Goal: Obtain resource: Obtain resource

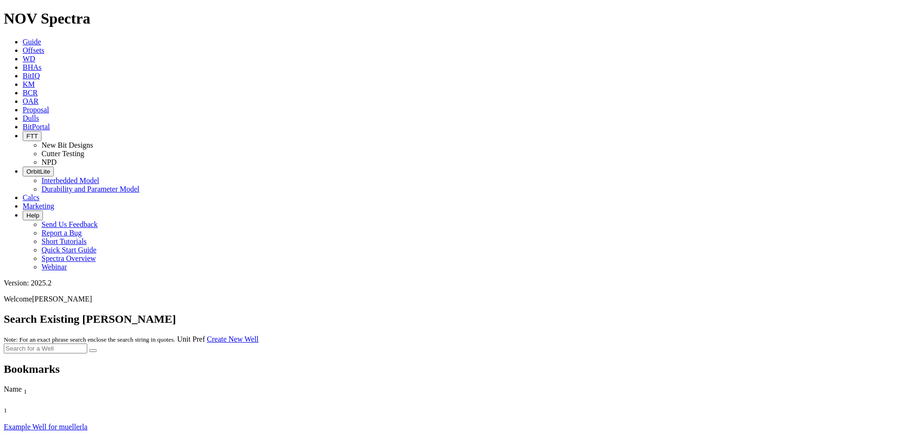
click at [41, 38] on link "Guide" at bounding box center [32, 42] width 18 height 8
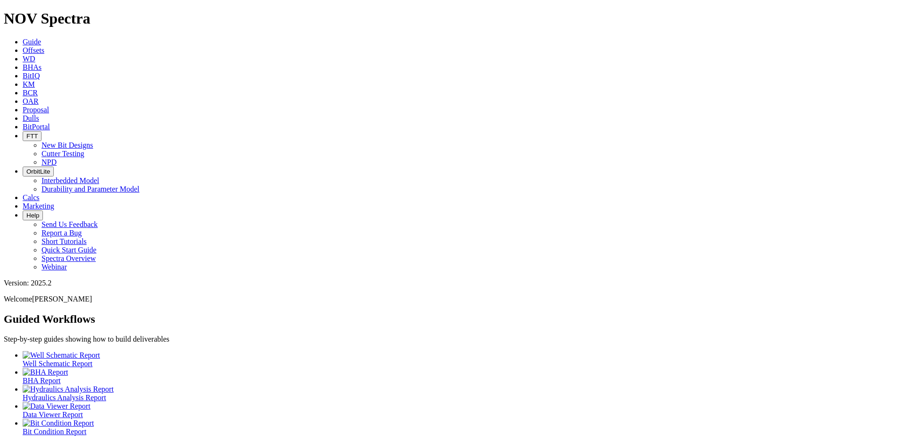
click at [64, 14] on h1 "NOV Spectra" at bounding box center [451, 18] width 894 height 17
click at [44, 46] on span "Offsets" at bounding box center [34, 50] width 22 height 8
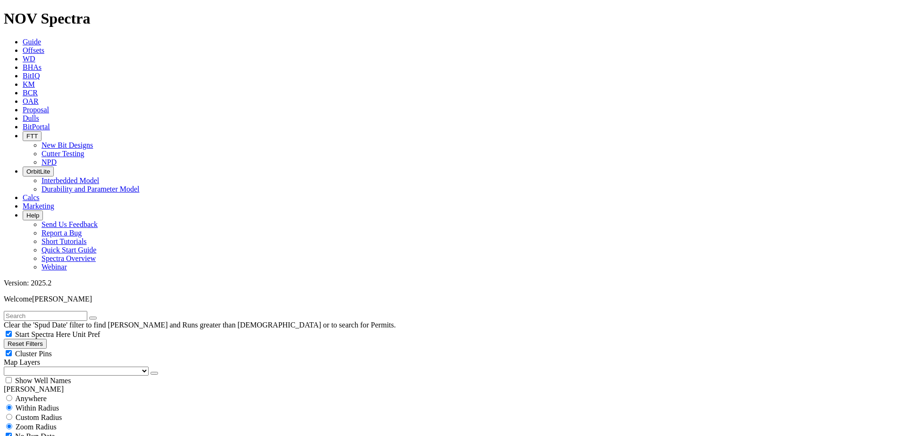
click at [87, 311] on input "text" at bounding box center [45, 316] width 83 height 10
type input "[PERSON_NAME]"
click at [99, 317] on button "submit" at bounding box center [103, 318] width 8 height 3
click at [47, 413] on span "Custom Radius" at bounding box center [39, 417] width 46 height 8
radio input "true"
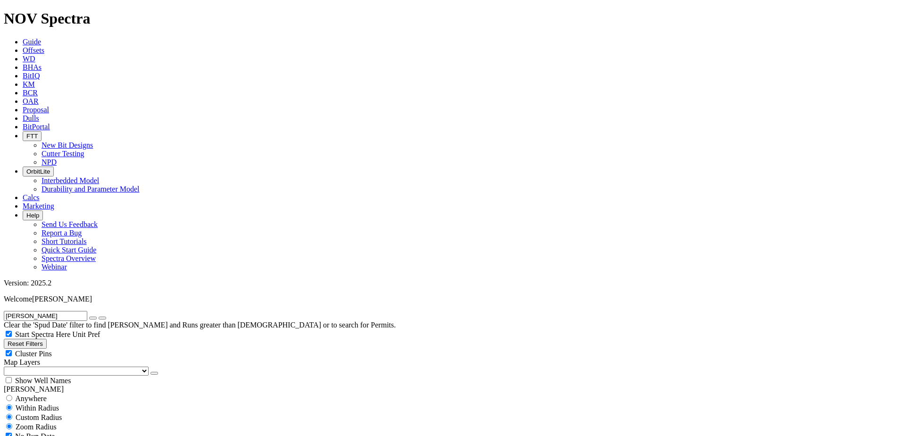
radio input "false"
click at [64, 431] on input "number" at bounding box center [45, 436] width 83 height 10
type input "5"
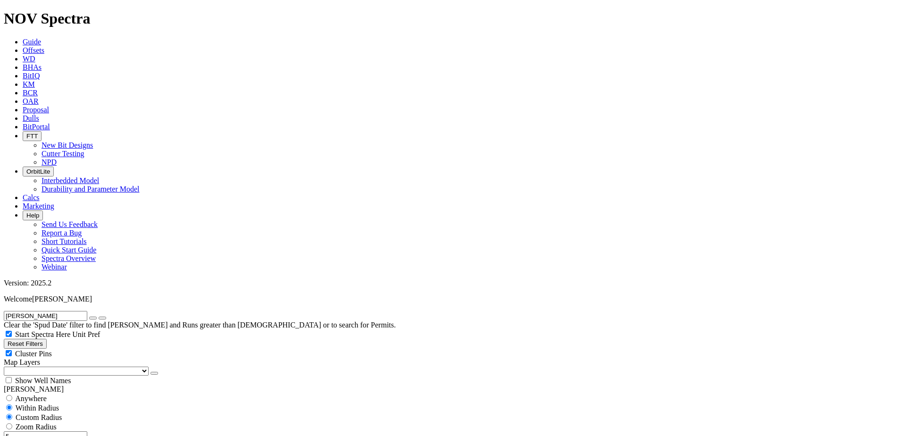
type input "[DATE]"
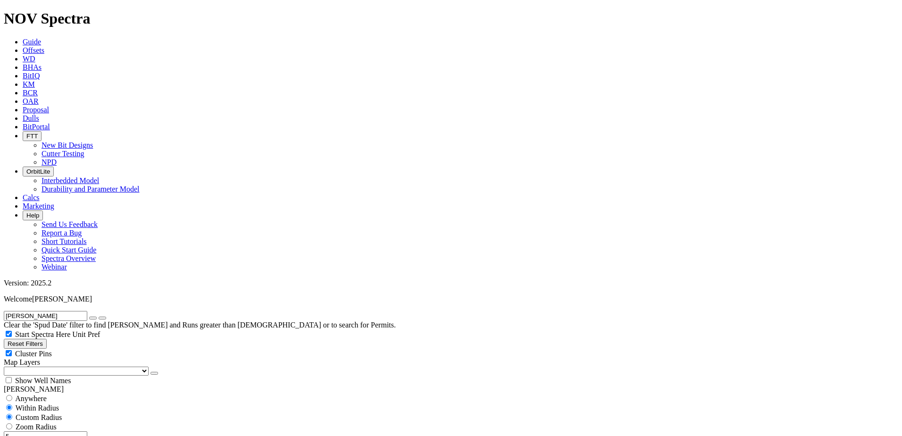
click at [93, 318] on icon "button" at bounding box center [93, 318] width 0 height 0
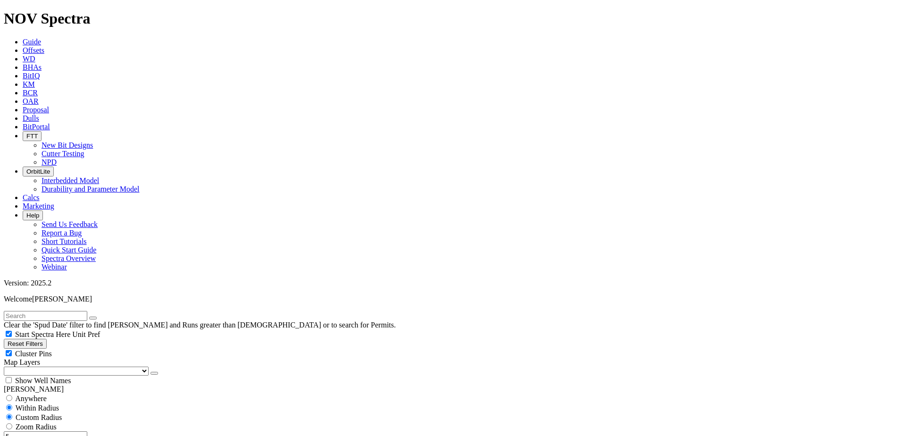
type input "10000"
checkbox input "false"
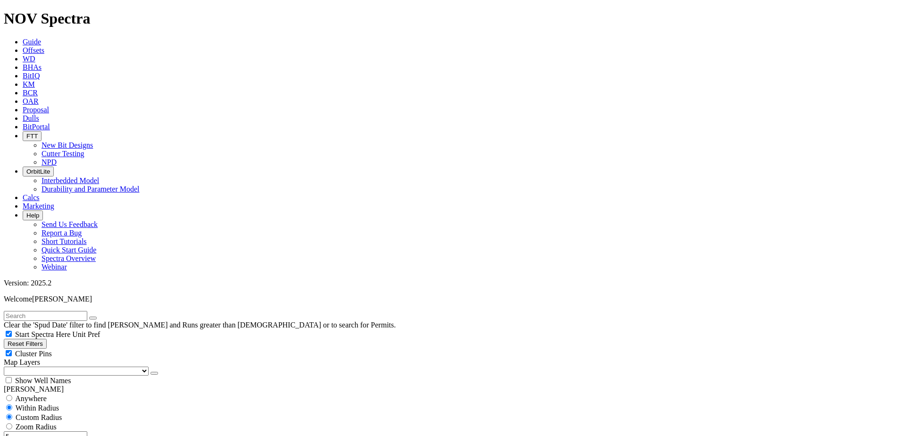
type input "5000"
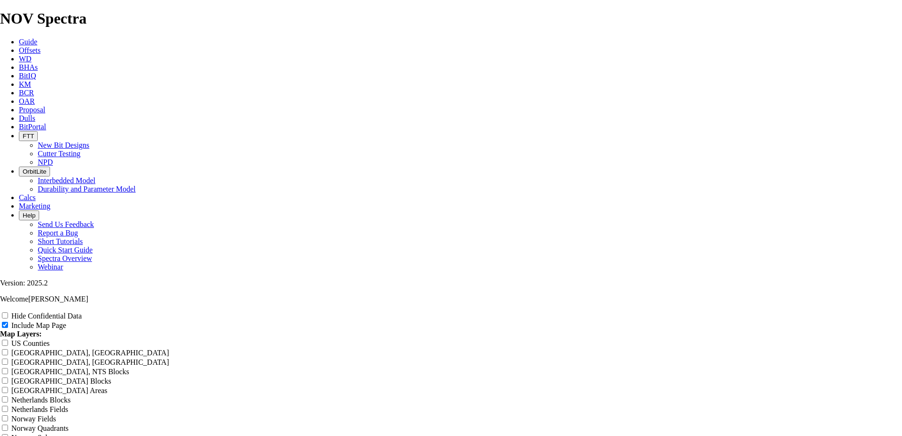
scroll to position [1462, 0]
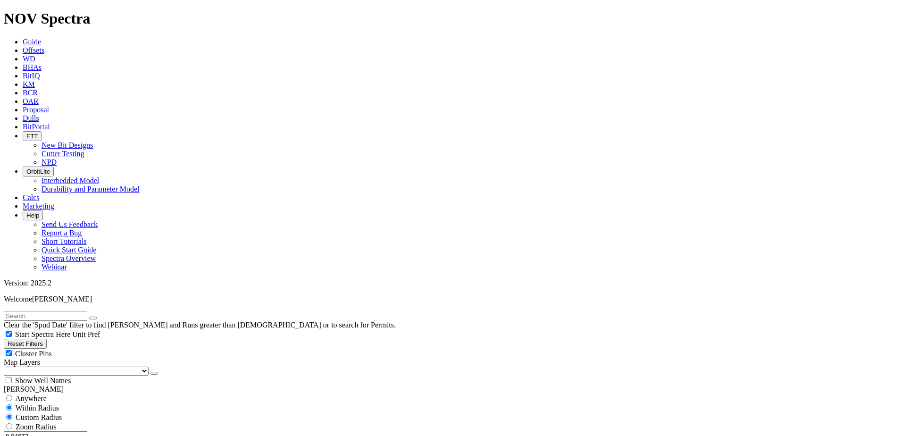
scroll to position [283, 0]
select select "? number:8.75 ?"
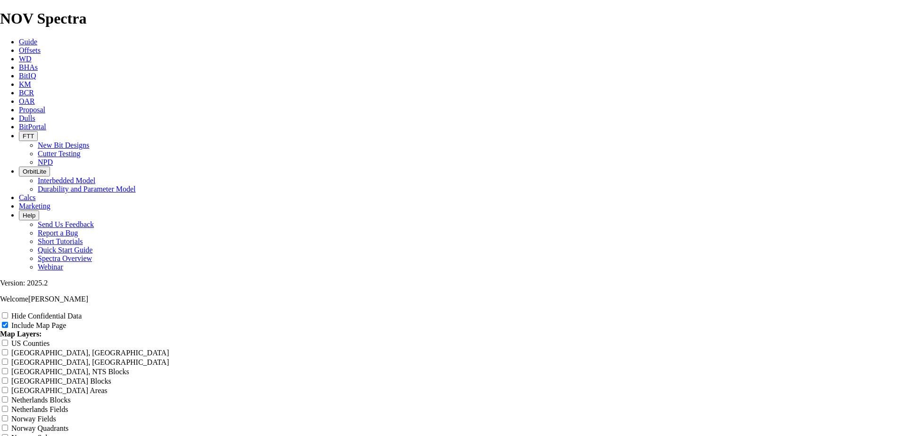
scroll to position [1478, 0]
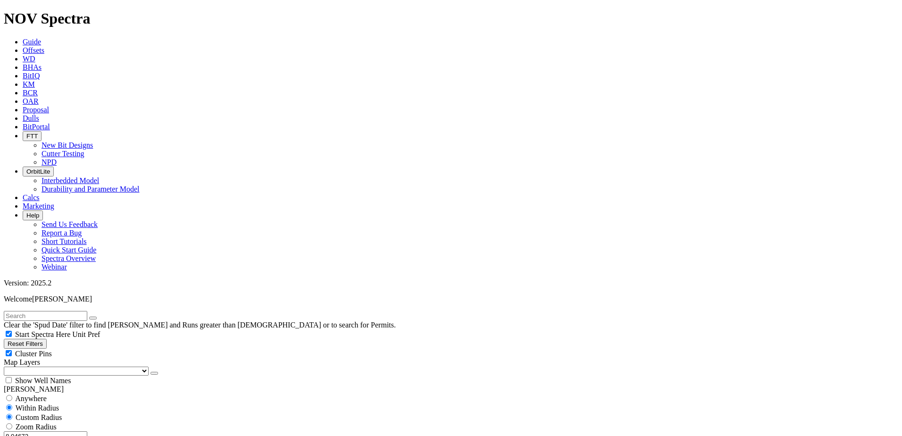
drag, startPoint x: 50, startPoint y: 178, endPoint x: 94, endPoint y: 179, distance: 43.9
click at [96, 431] on div "8.04672 Miles Kilometers" at bounding box center [451, 441] width 894 height 20
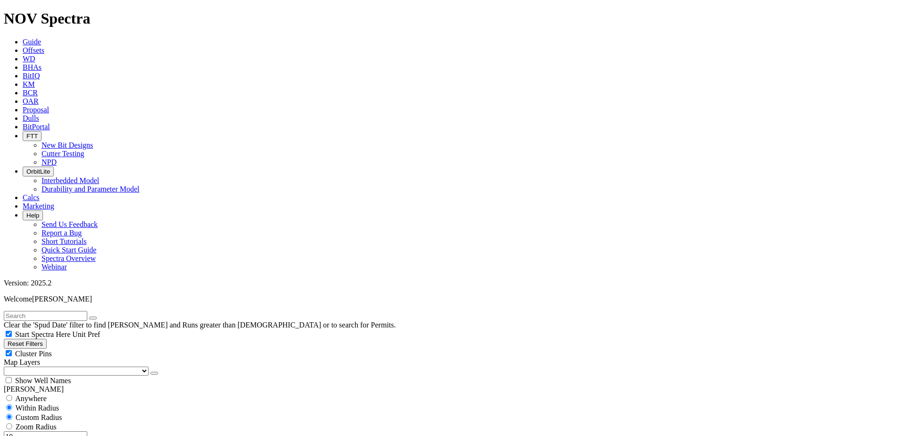
drag, startPoint x: 64, startPoint y: 179, endPoint x: 83, endPoint y: 177, distance: 19.9
click at [83, 431] on div "10 Miles Kilometers" at bounding box center [451, 441] width 894 height 20
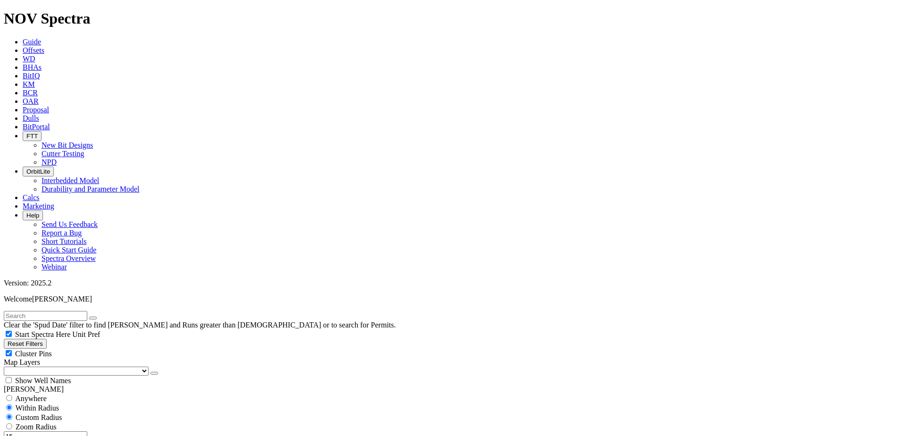
drag, startPoint x: 85, startPoint y: 181, endPoint x: 92, endPoint y: 182, distance: 6.2
click at [92, 431] on div "15 Miles Kilometers" at bounding box center [451, 441] width 894 height 20
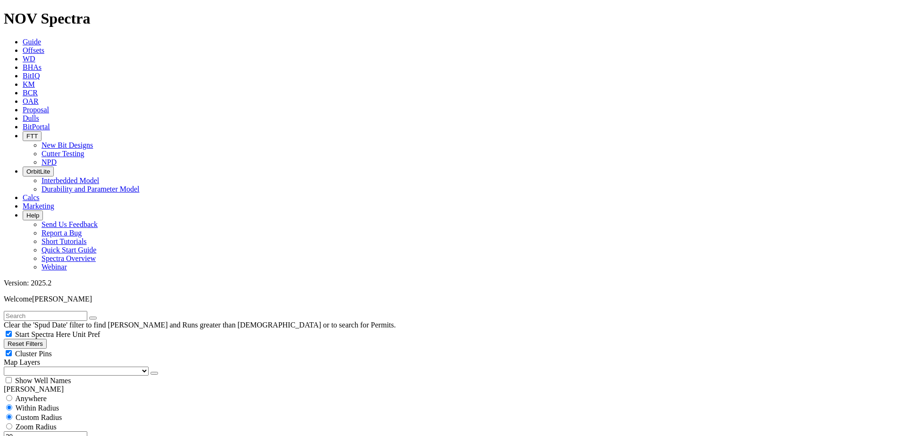
type input "20"
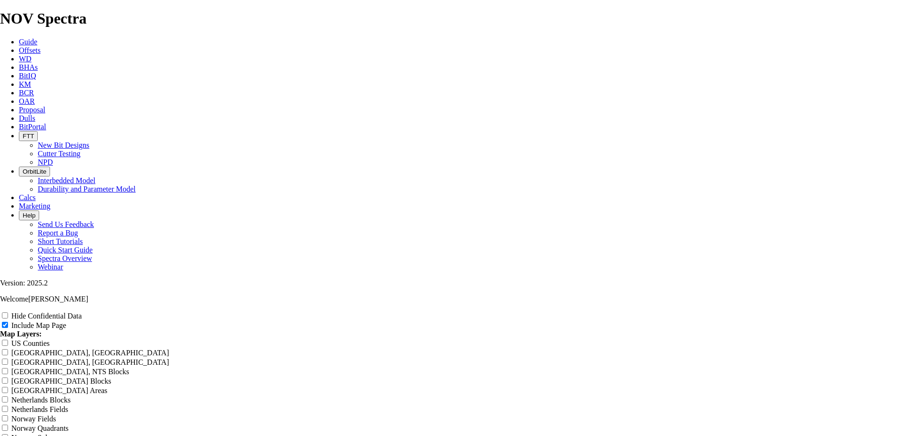
scroll to position [1132, 0]
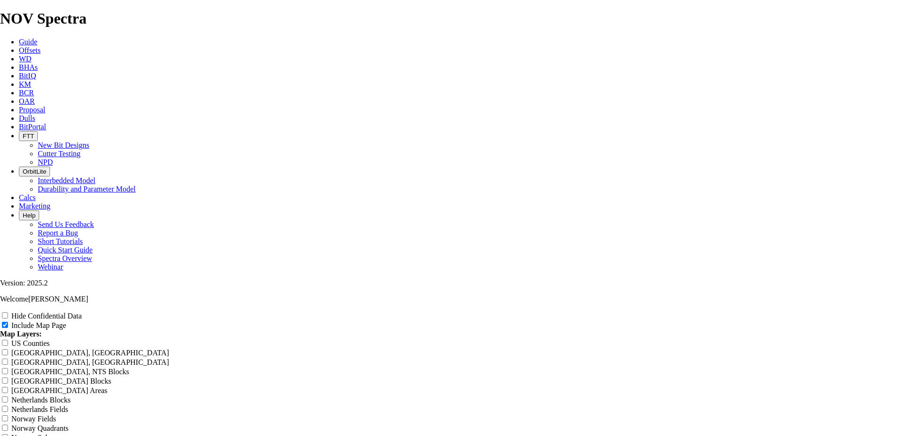
scroll to position [1368, 0]
